Goal: Book appointment/travel/reservation

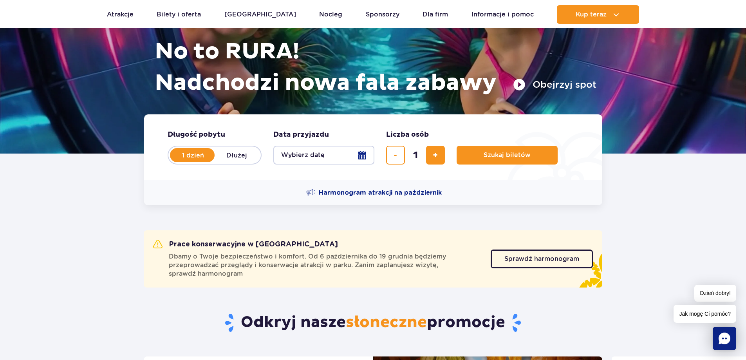
scroll to position [78, 0]
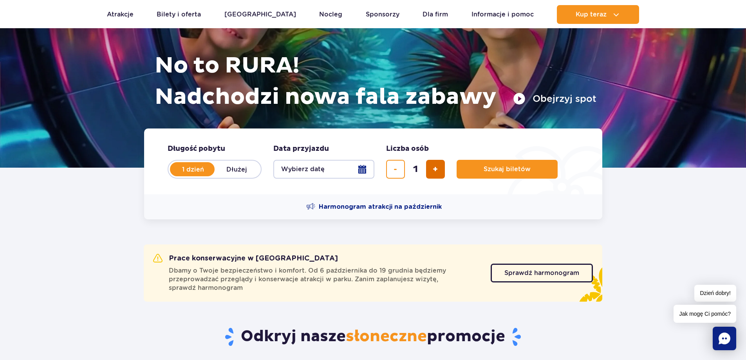
click at [435, 169] on span "dodaj bilet" at bounding box center [435, 169] width 5 height 0
type input "2"
click at [363, 168] on button "Wybierz datę" at bounding box center [323, 169] width 101 height 19
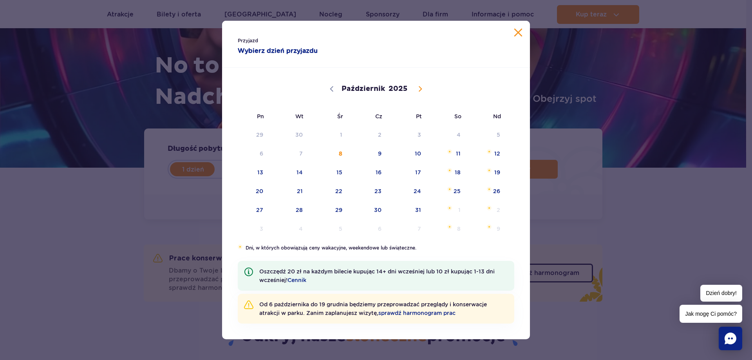
click at [520, 32] on button "Zamknij kalendarz" at bounding box center [518, 33] width 8 height 8
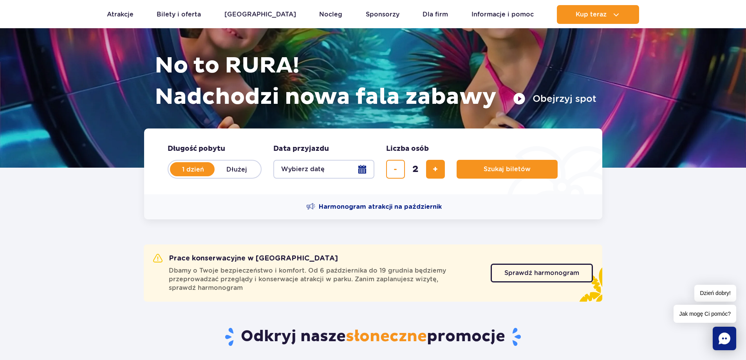
click at [189, 169] on label "1 dzień" at bounding box center [193, 169] width 45 height 16
click at [179, 176] on input "1 dzień" at bounding box center [175, 177] width 9 height 2
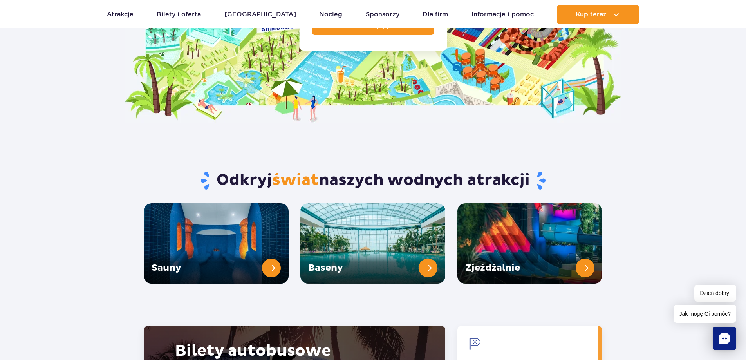
scroll to position [809, 0]
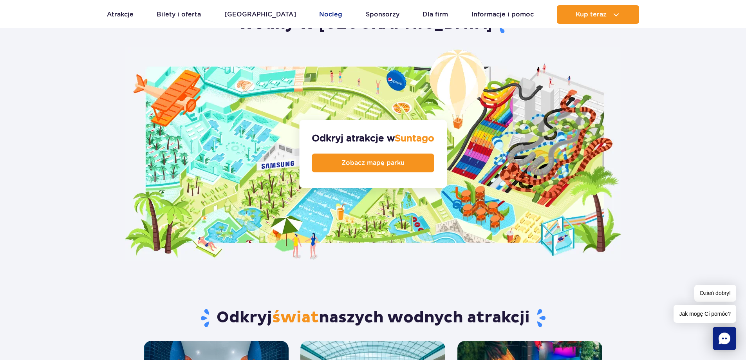
click at [319, 13] on link "Nocleg" at bounding box center [330, 14] width 23 height 19
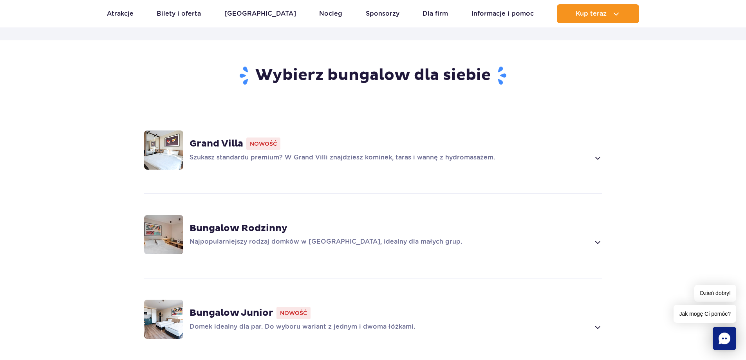
scroll to position [587, 0]
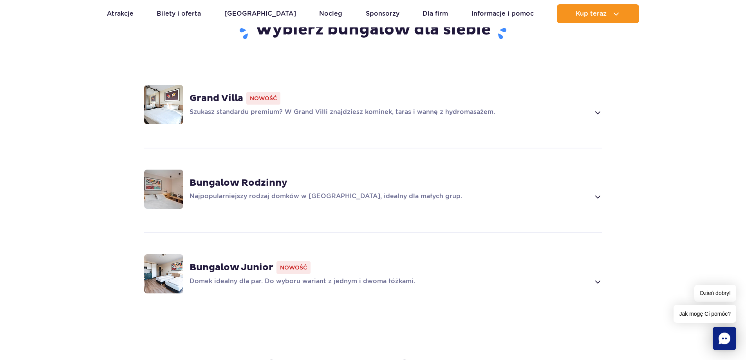
click at [603, 115] on div "Grand Villa Nowość Szukasz standardu premium? W Grand Villi znajdziesz kominek,…" at bounding box center [373, 104] width 502 height 83
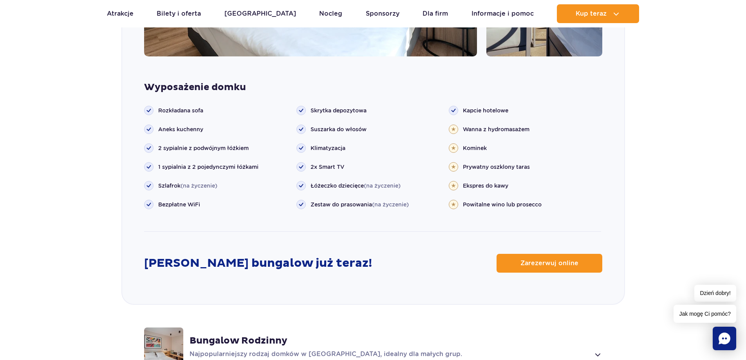
scroll to position [888, 0]
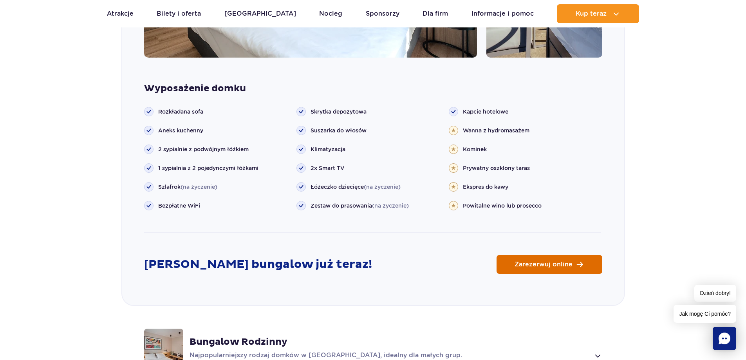
click at [550, 264] on span "Zarezerwuj online" at bounding box center [543, 264] width 58 height 6
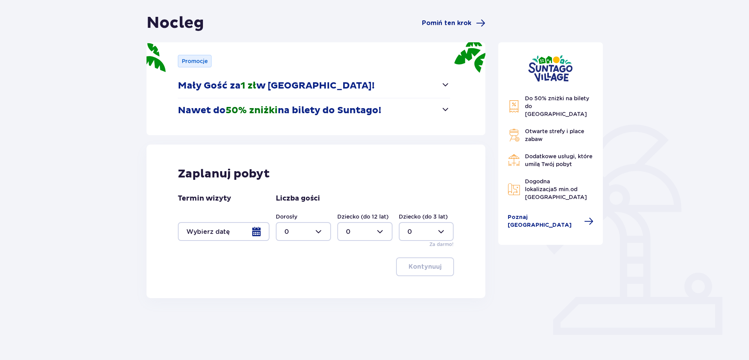
scroll to position [75, 0]
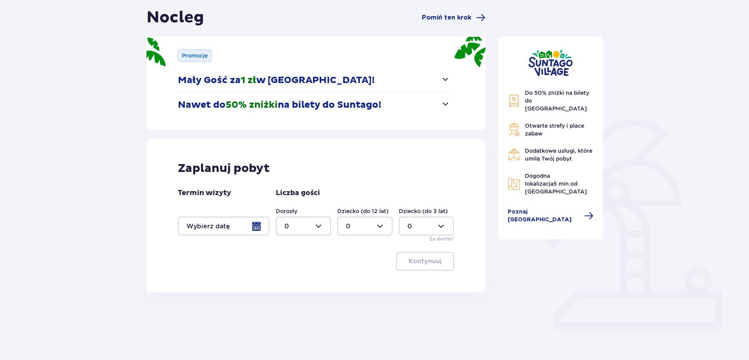
click at [320, 223] on div at bounding box center [303, 226] width 55 height 19
click at [289, 280] on div "2" at bounding box center [303, 282] width 38 height 9
type input "2"
click at [258, 230] on div at bounding box center [224, 226] width 92 height 19
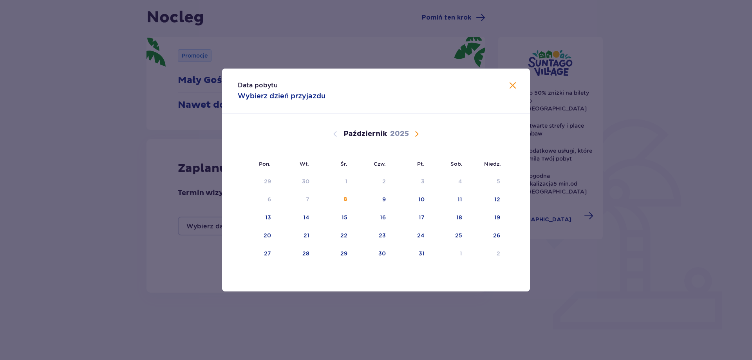
click at [415, 136] on span "Następny miesiąc" at bounding box center [416, 133] width 9 height 9
click at [452, 234] on div "22" at bounding box center [448, 235] width 38 height 17
click at [499, 240] on div "23" at bounding box center [486, 235] width 39 height 17
type input "[DATE] - [DATE]"
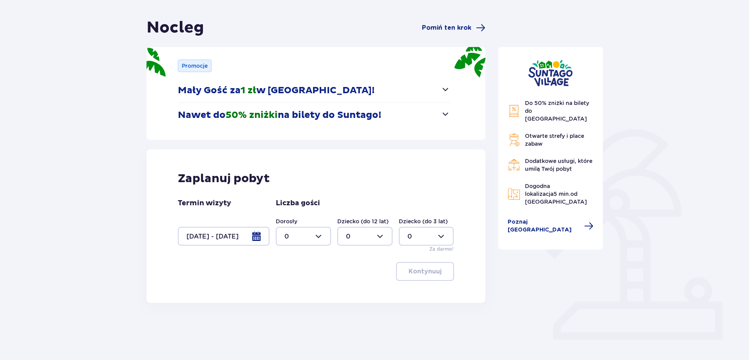
scroll to position [75, 0]
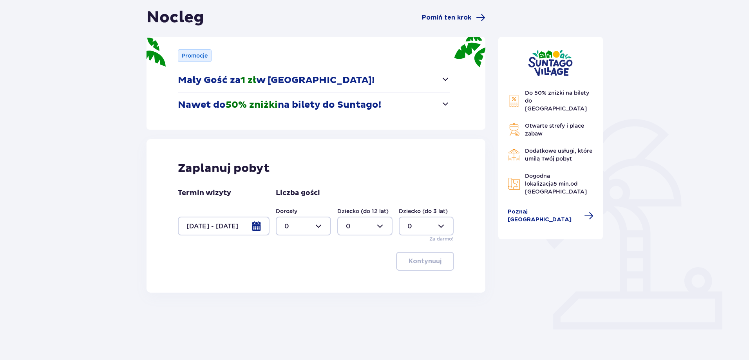
click at [323, 229] on div at bounding box center [303, 226] width 55 height 19
click at [292, 279] on div "2" at bounding box center [303, 282] width 38 height 9
type input "2"
click at [425, 262] on p "Kontynuuj" at bounding box center [424, 261] width 33 height 9
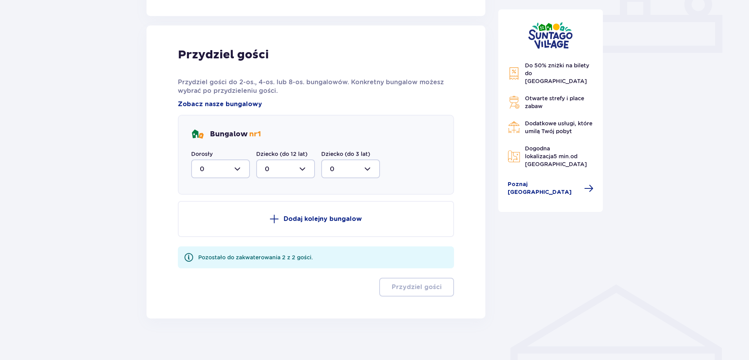
scroll to position [357, 0]
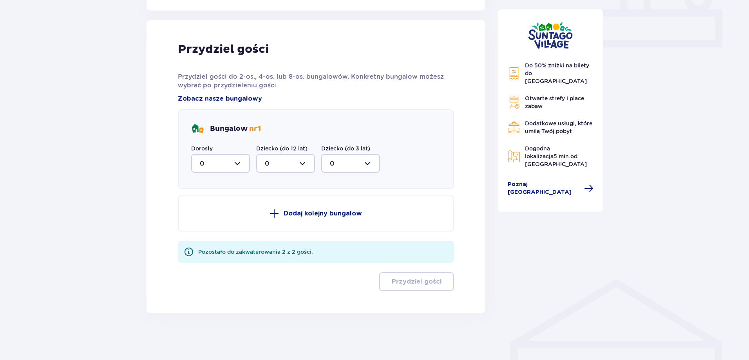
click at [238, 164] on div at bounding box center [220, 163] width 59 height 19
click at [203, 218] on p "2" at bounding box center [202, 220] width 4 height 9
type input "2"
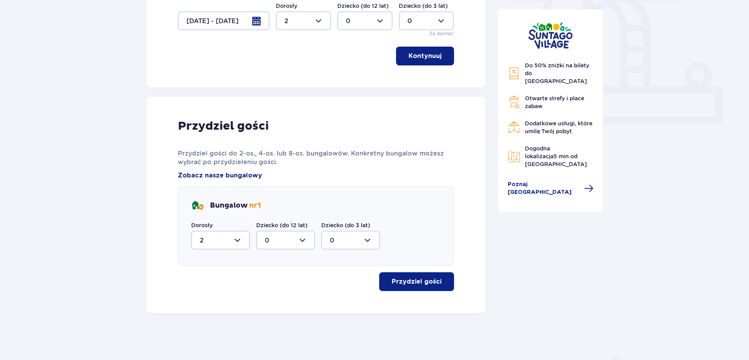
scroll to position [280, 0]
click at [414, 284] on p "Przydziel gości" at bounding box center [417, 281] width 50 height 9
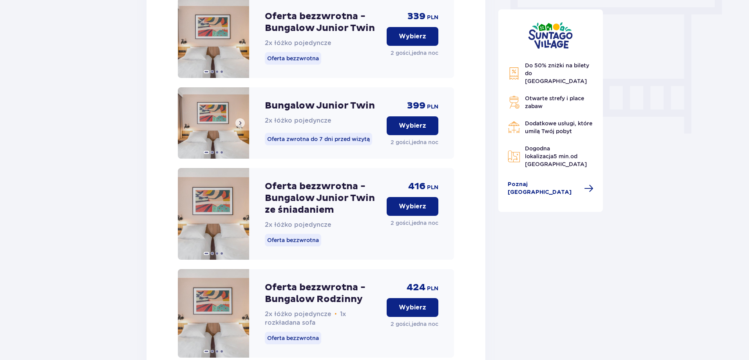
scroll to position [597, 0]
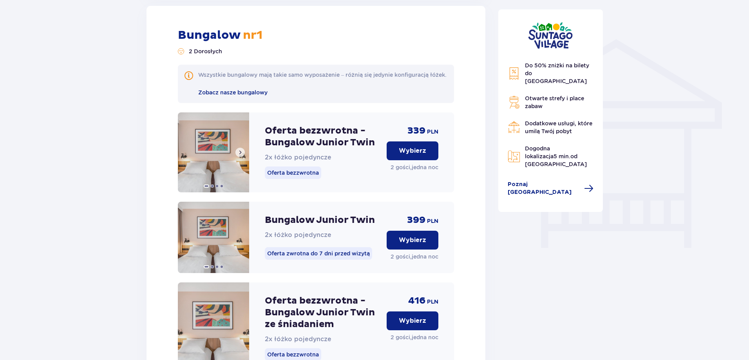
click at [217, 153] on img at bounding box center [213, 152] width 71 height 80
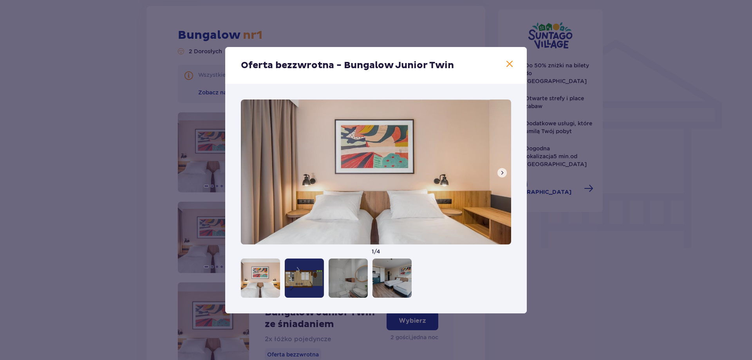
click at [505, 171] on button at bounding box center [501, 172] width 9 height 9
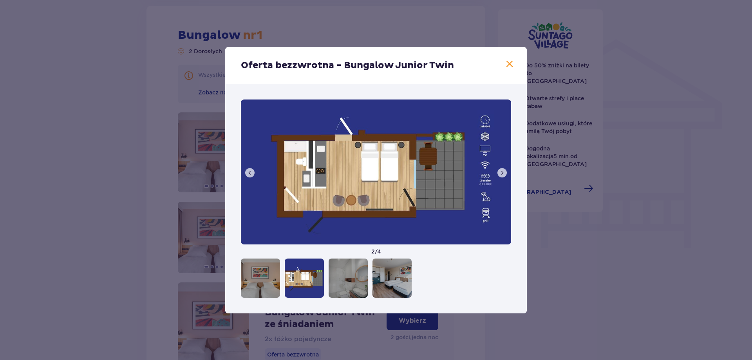
click at [504, 172] on span at bounding box center [502, 173] width 6 height 6
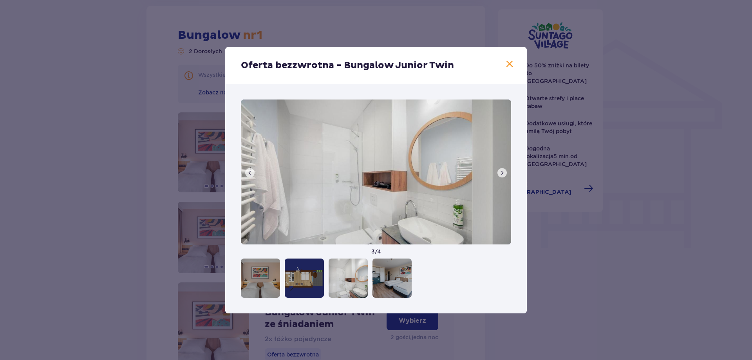
click at [504, 172] on span at bounding box center [502, 173] width 6 height 6
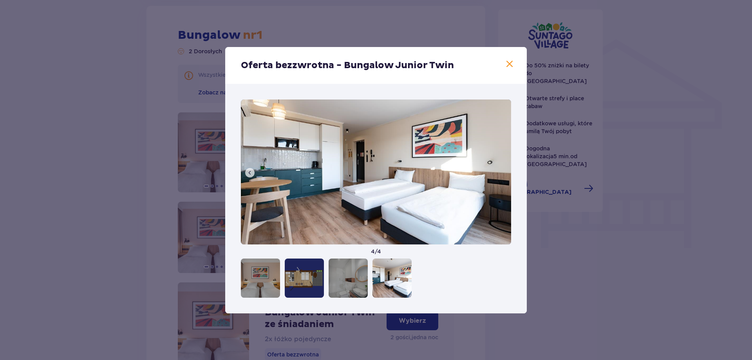
click at [503, 173] on img at bounding box center [376, 171] width 270 height 145
click at [508, 62] on span at bounding box center [509, 64] width 9 height 9
